Goal: Transaction & Acquisition: Book appointment/travel/reservation

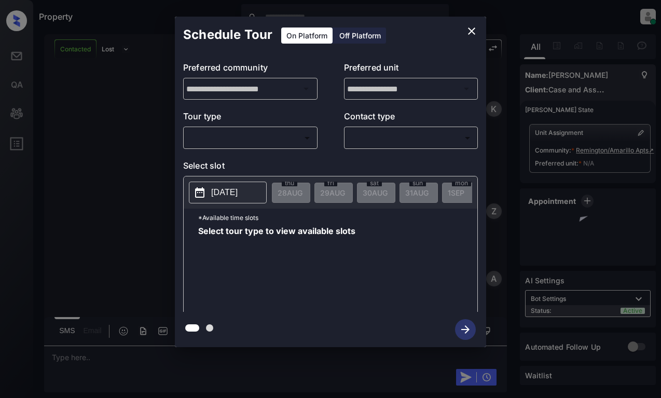
scroll to position [1189, 0]
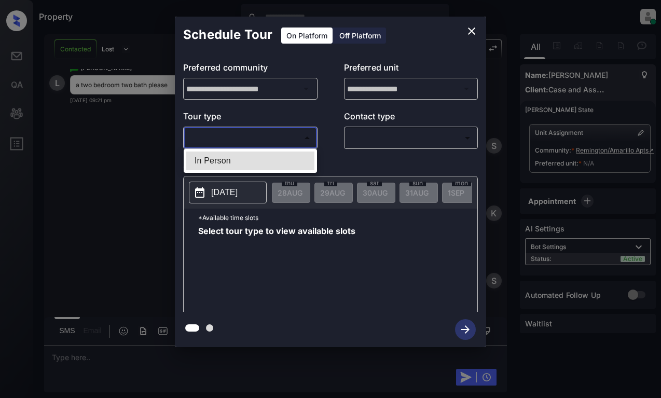
click at [278, 140] on body "Property [PERSON_NAME] Online Set yourself offline Set yourself on break Profil…" at bounding box center [330, 199] width 661 height 398
click at [279, 160] on li "In Person" at bounding box center [250, 160] width 128 height 19
type input "********"
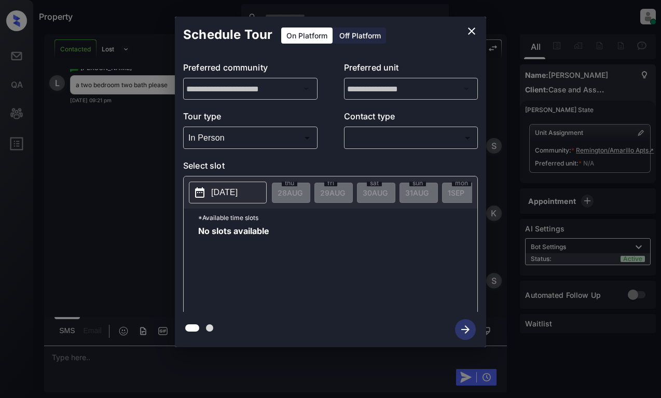
click at [228, 190] on p "[DATE]" at bounding box center [224, 192] width 26 height 12
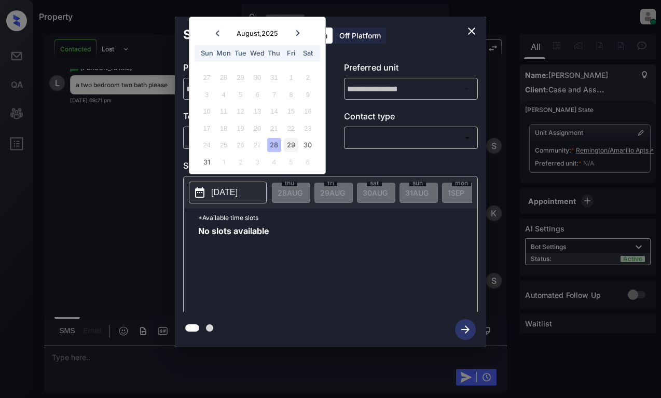
click at [285, 149] on div "29" at bounding box center [291, 145] width 14 height 14
click at [470, 32] on icon "close" at bounding box center [471, 31] width 12 height 12
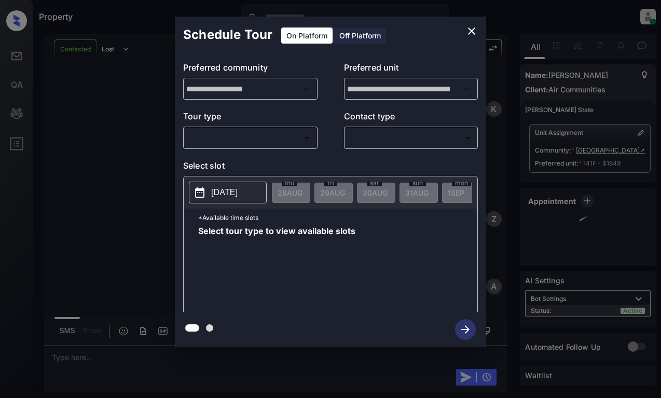
scroll to position [1882, 0]
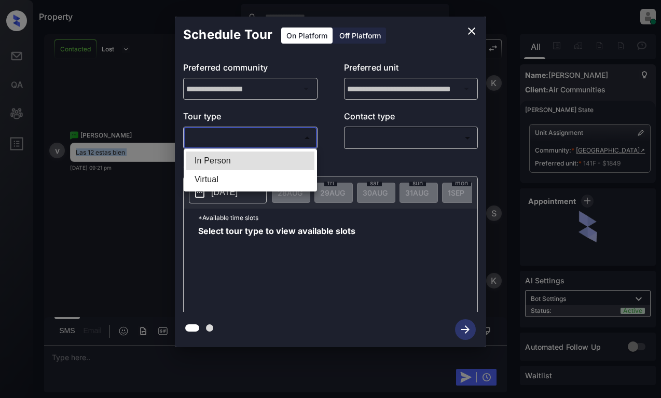
click at [283, 142] on body "Property Dominic Ceralde Online Set yourself offline Set yourself on break Prof…" at bounding box center [330, 199] width 661 height 398
click at [285, 161] on li "In Person" at bounding box center [250, 160] width 128 height 19
type input "********"
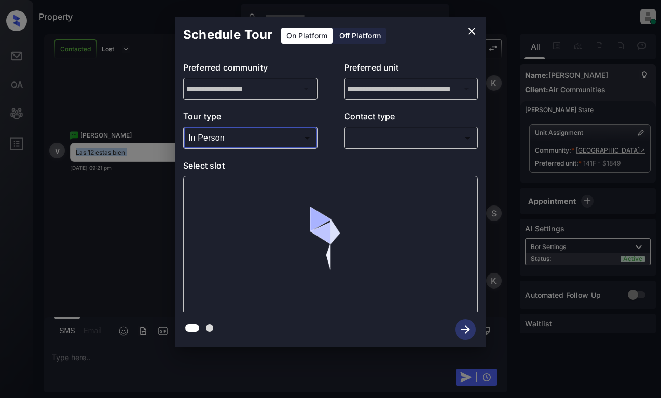
click at [396, 134] on body "Property Dominic Ceralde Online Set yourself offline Set yourself on break Prof…" at bounding box center [330, 199] width 661 height 398
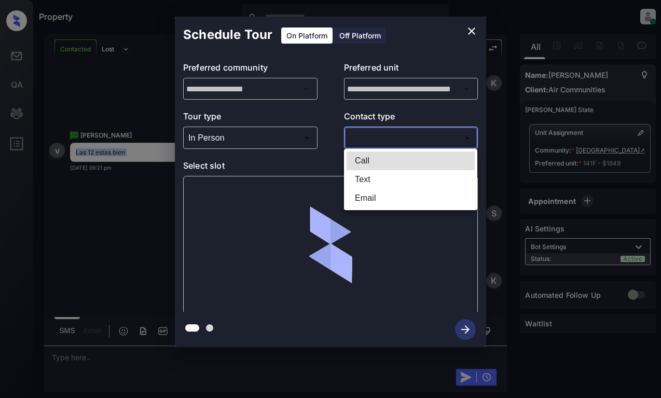
click at [392, 176] on li "Text" at bounding box center [410, 179] width 128 height 19
type input "****"
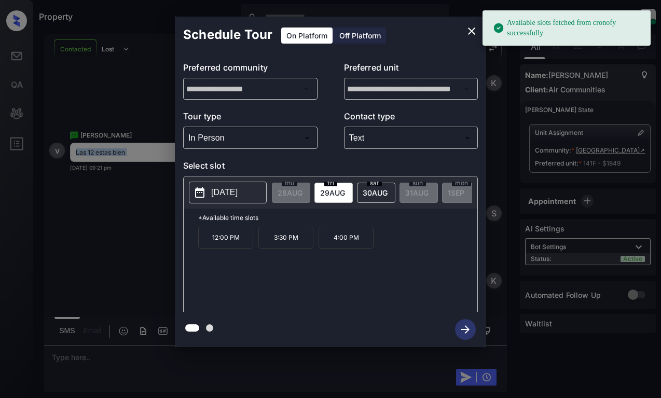
click at [232, 189] on p "[DATE]" at bounding box center [224, 192] width 26 height 12
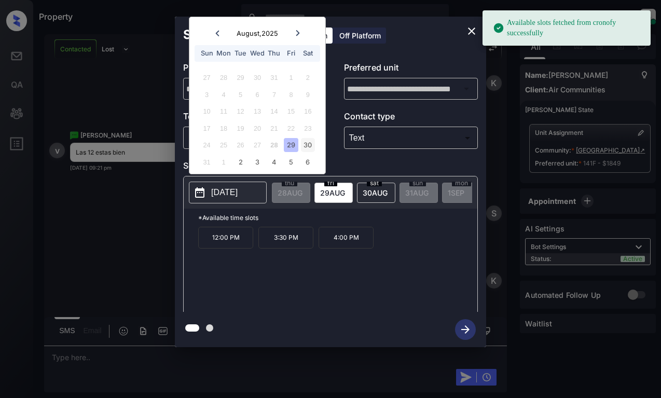
click at [309, 145] on div "30" at bounding box center [308, 145] width 14 height 14
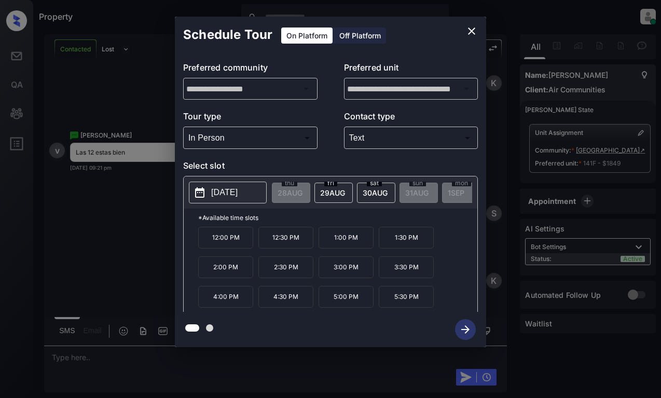
click at [212, 240] on p "12:00 PM" at bounding box center [225, 238] width 55 height 22
click at [463, 330] on icon "button" at bounding box center [465, 329] width 8 height 8
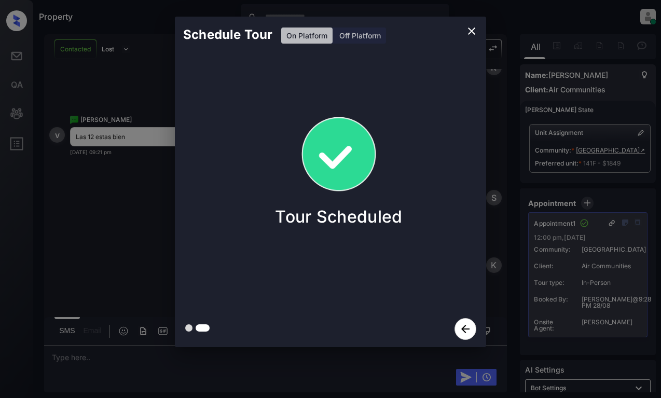
click at [524, 150] on div "Schedule Tour On Platform Off Platform Tour Scheduled" at bounding box center [330, 182] width 661 height 364
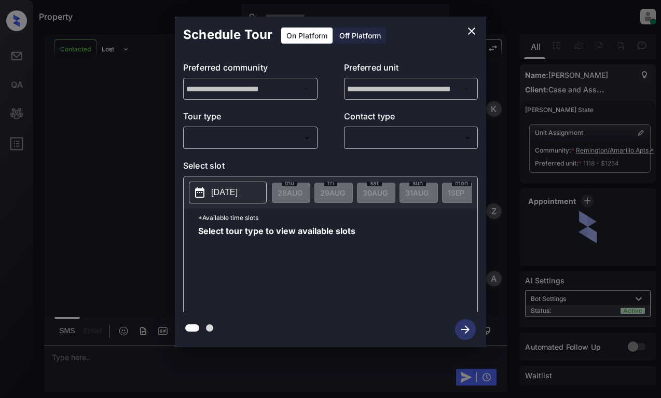
scroll to position [1650, 0]
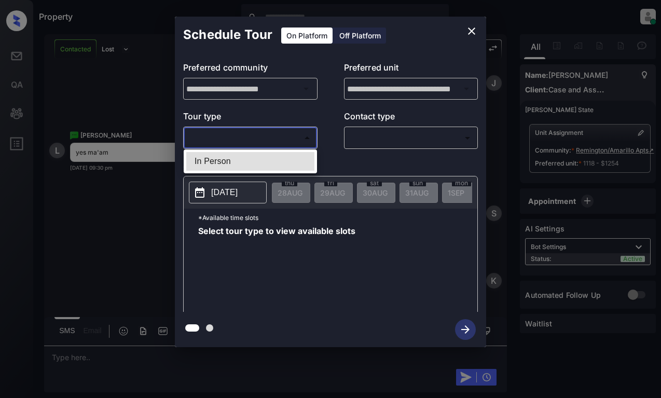
click at [244, 145] on body "Property [PERSON_NAME] Online Set yourself offline Set yourself on break Profil…" at bounding box center [330, 199] width 661 height 398
click at [248, 162] on li "In Person" at bounding box center [250, 161] width 128 height 19
type input "********"
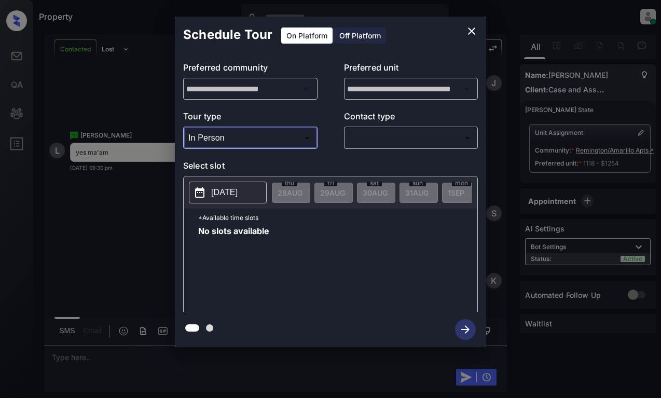
click at [470, 31] on icon "close" at bounding box center [471, 31] width 12 height 12
